Goal: Check status: Check status

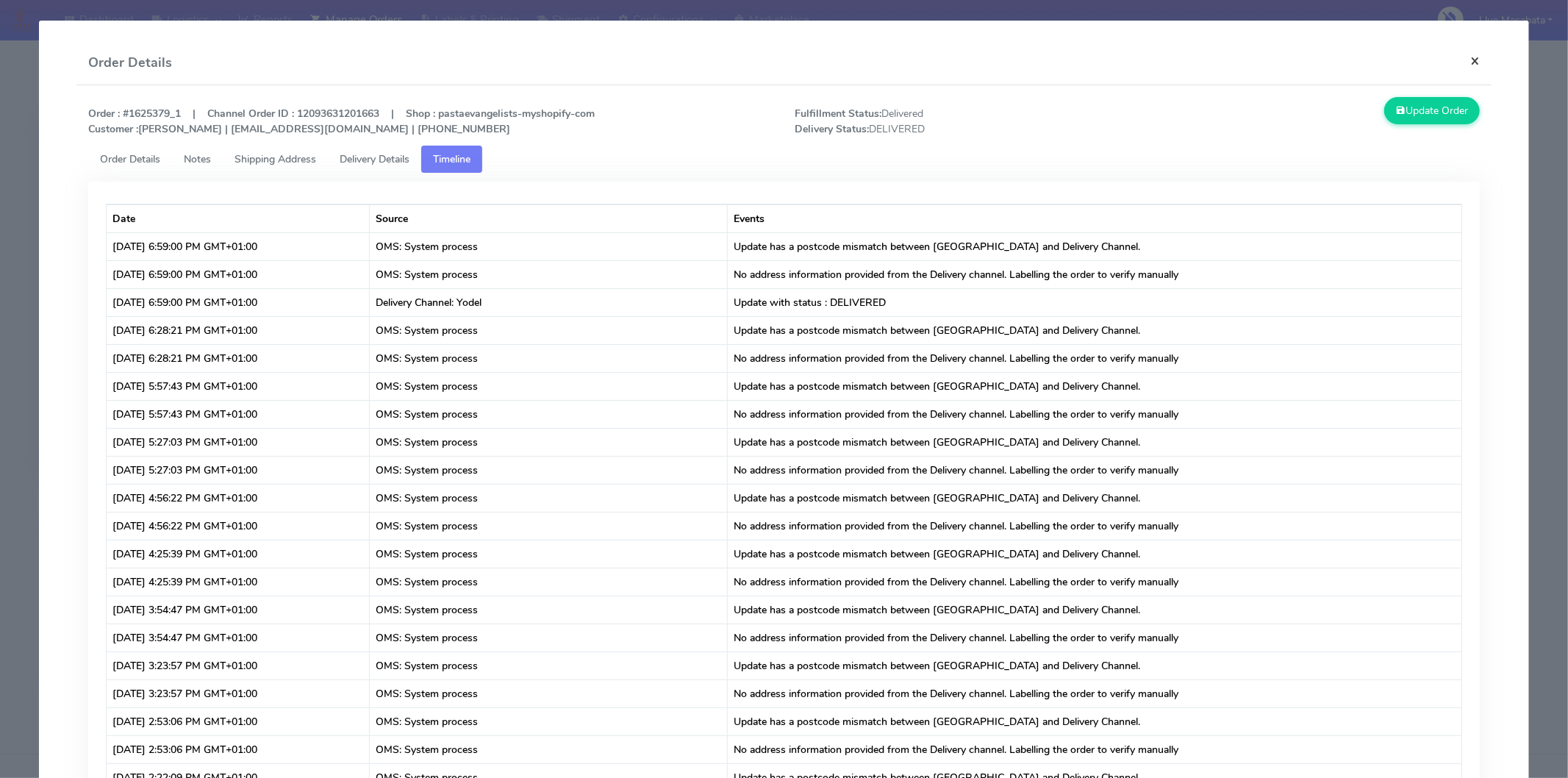
click at [1468, 60] on button "×" at bounding box center [1475, 60] width 33 height 39
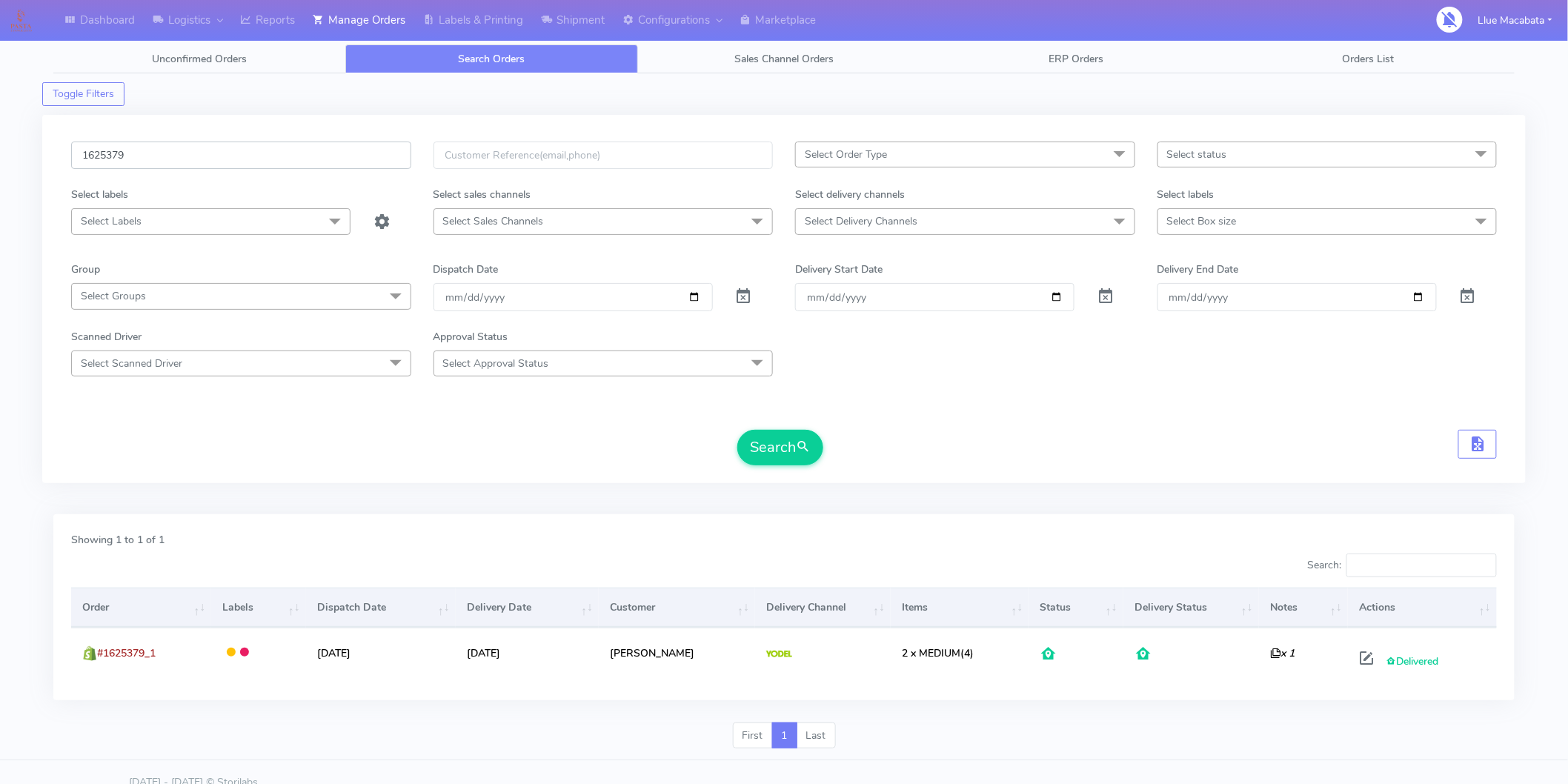
click at [166, 164] on input "1625379" at bounding box center [241, 155] width 340 height 28
click at [167, 164] on input "1625379" at bounding box center [241, 155] width 340 height 28
paste input "4884"
type input "1624884"
click at [780, 461] on button "Search" at bounding box center [779, 448] width 86 height 35
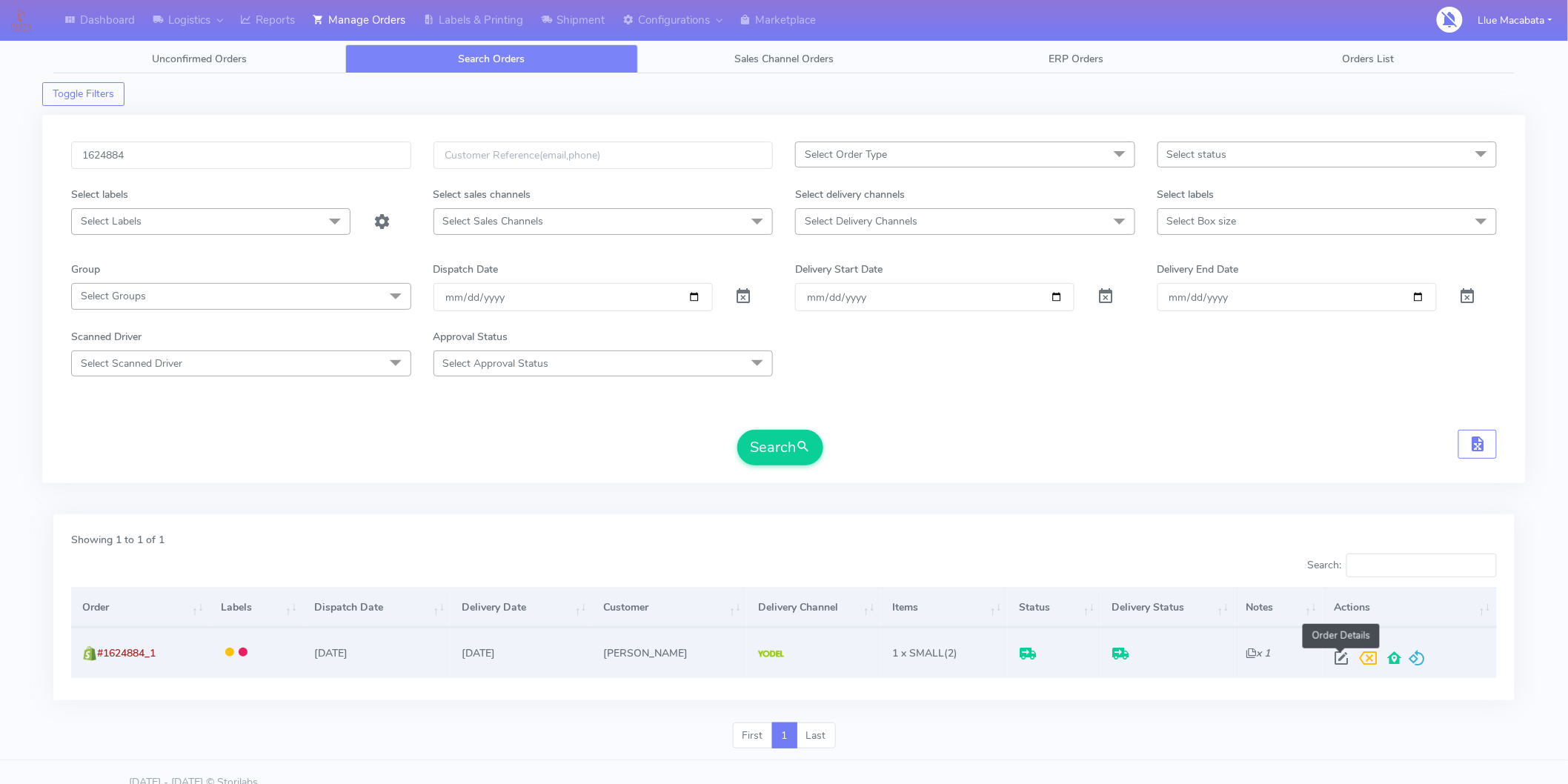
click at [1340, 654] on span at bounding box center [1342, 661] width 27 height 14
select select "5"
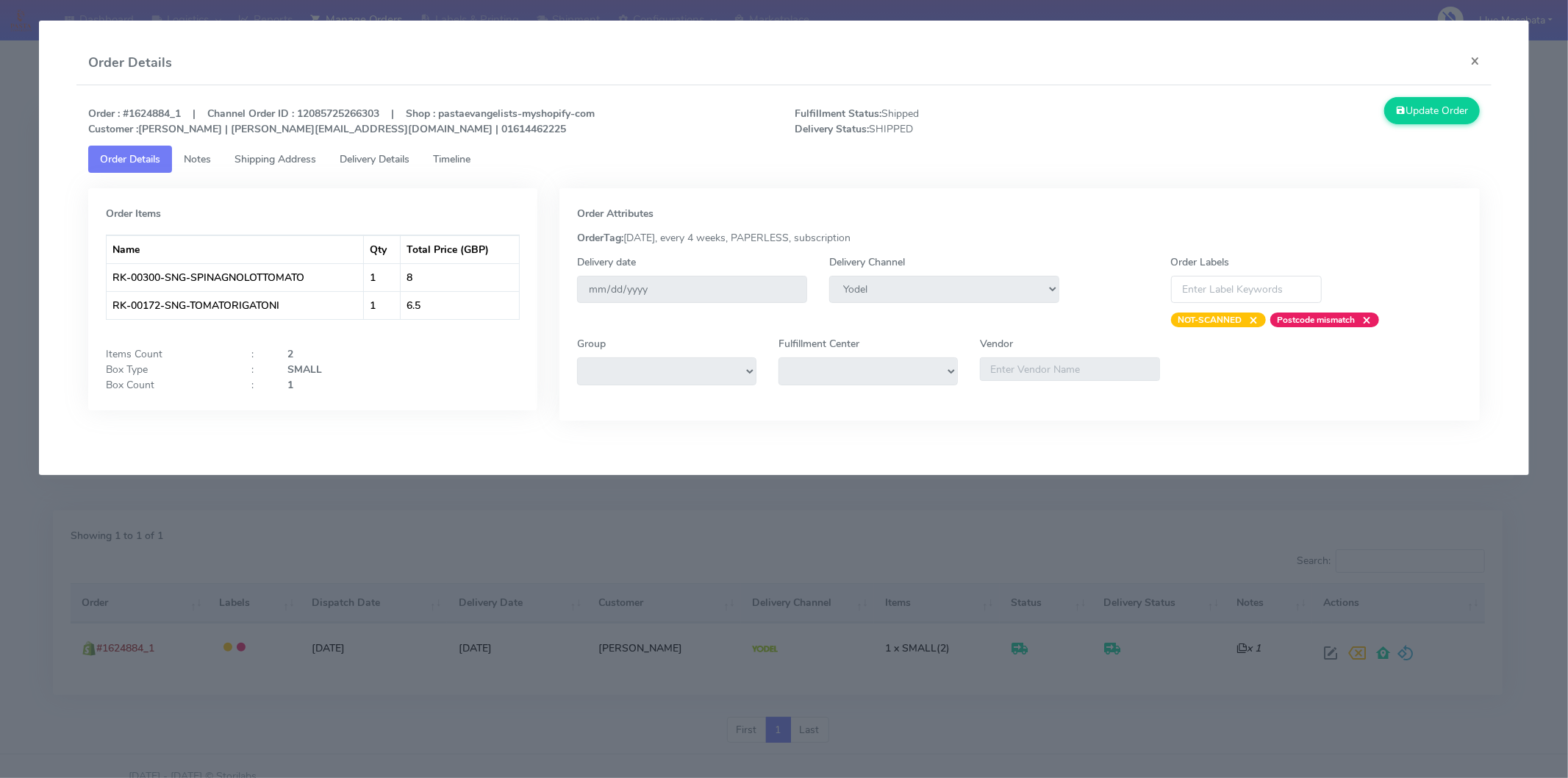
click at [453, 152] on span "Timeline" at bounding box center [452, 159] width 38 height 14
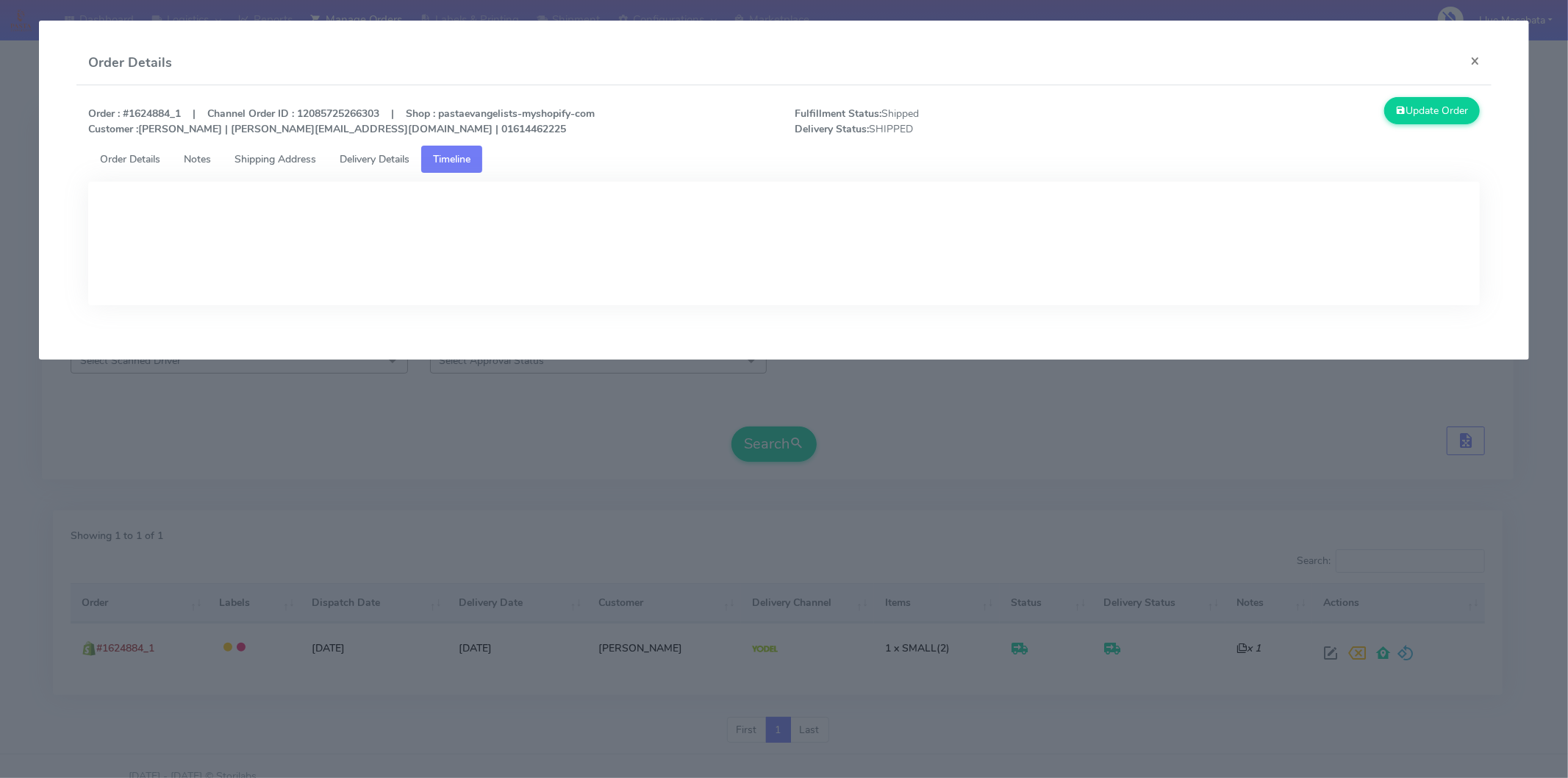
click at [384, 148] on link "Delivery Details" at bounding box center [374, 159] width 93 height 28
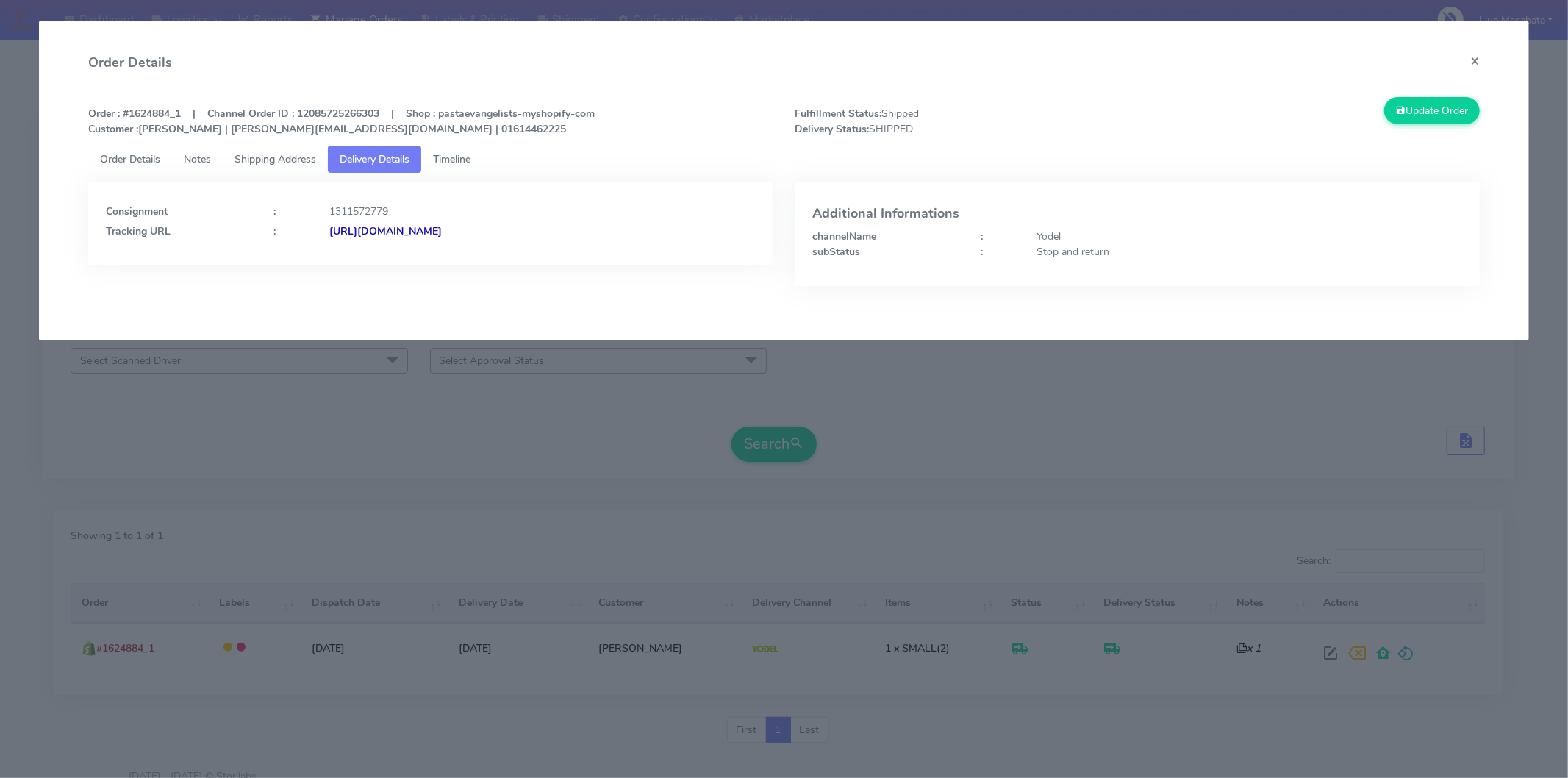
click at [442, 235] on strong "[URL][DOMAIN_NAME]" at bounding box center [385, 231] width 113 height 14
